Goal: Check status: Check status

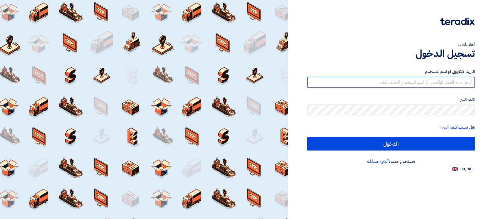
type input "[EMAIL_ADDRESS][DOMAIN_NAME]"
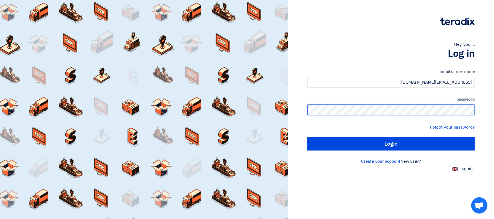
click at [307, 137] on input "Login" at bounding box center [390, 144] width 167 height 14
type input "Sign in"
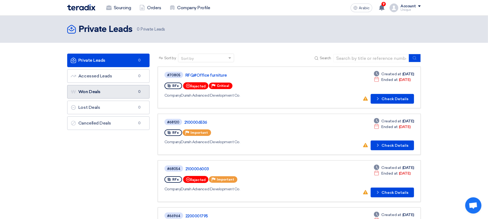
click at [116, 92] on link "Won Deals Won Deals 0" at bounding box center [108, 92] width 82 height 14
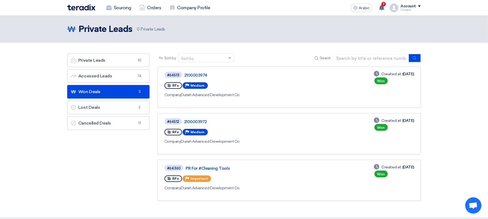
click at [284, 175] on div "RFx Priority Important" at bounding box center [244, 179] width 158 height 9
drag, startPoint x: 364, startPoint y: 172, endPoint x: 359, endPoint y: 173, distance: 4.5
click at [378, 172] on font "Won" at bounding box center [382, 174] width 8 height 4
click at [211, 166] on font "PR For #Cleaning Tools" at bounding box center [208, 168] width 44 height 5
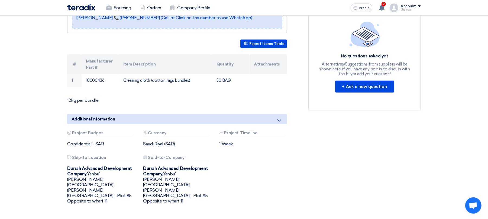
scroll to position [108, 0]
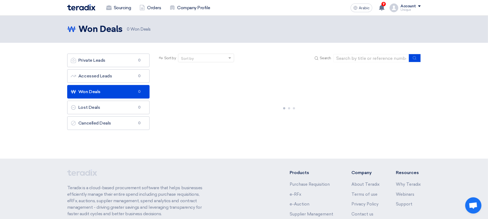
click at [102, 92] on link "Won Deals Won Deals 0" at bounding box center [108, 92] width 82 height 14
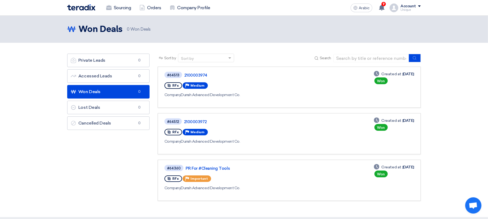
click at [193, 119] on div "#64512 2100003972" at bounding box center [243, 121] width 156 height 7
click at [196, 120] on font "2100003972" at bounding box center [195, 122] width 23 height 5
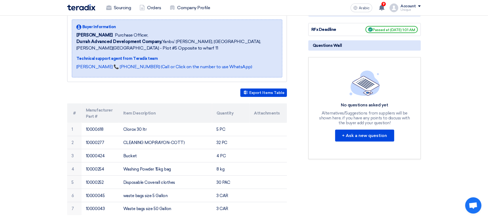
scroll to position [72, 0]
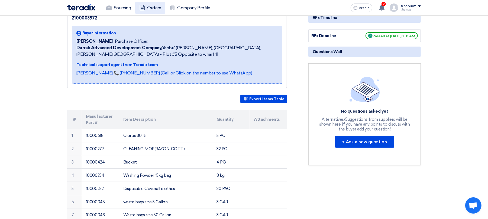
click at [149, 10] on font "Orders" at bounding box center [154, 7] width 14 height 5
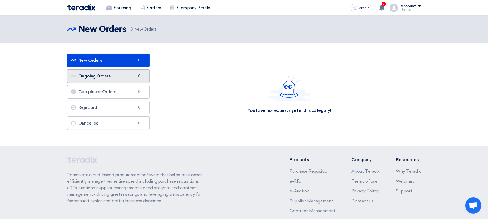
click at [112, 79] on link "Ongoing Orders Ongoing Orders 0" at bounding box center [108, 76] width 82 height 14
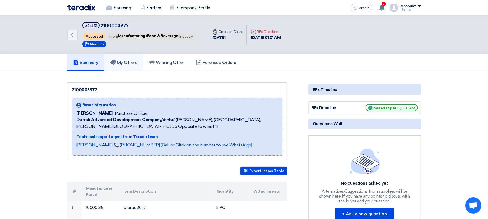
click at [131, 66] on link "My Offers" at bounding box center [123, 62] width 39 height 17
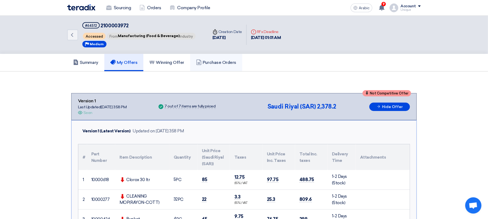
click at [223, 62] on font "Purchase Orders" at bounding box center [220, 62] width 34 height 5
